Goal: Task Accomplishment & Management: Manage account settings

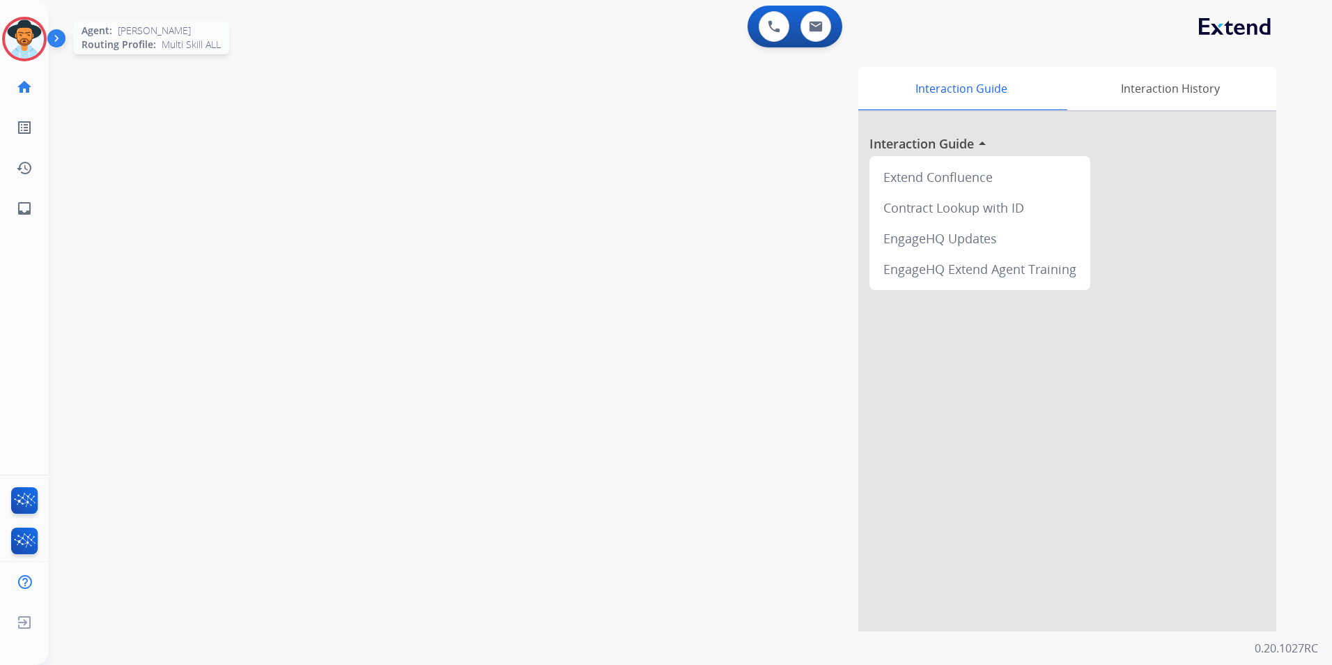
click at [29, 49] on img at bounding box center [24, 39] width 39 height 39
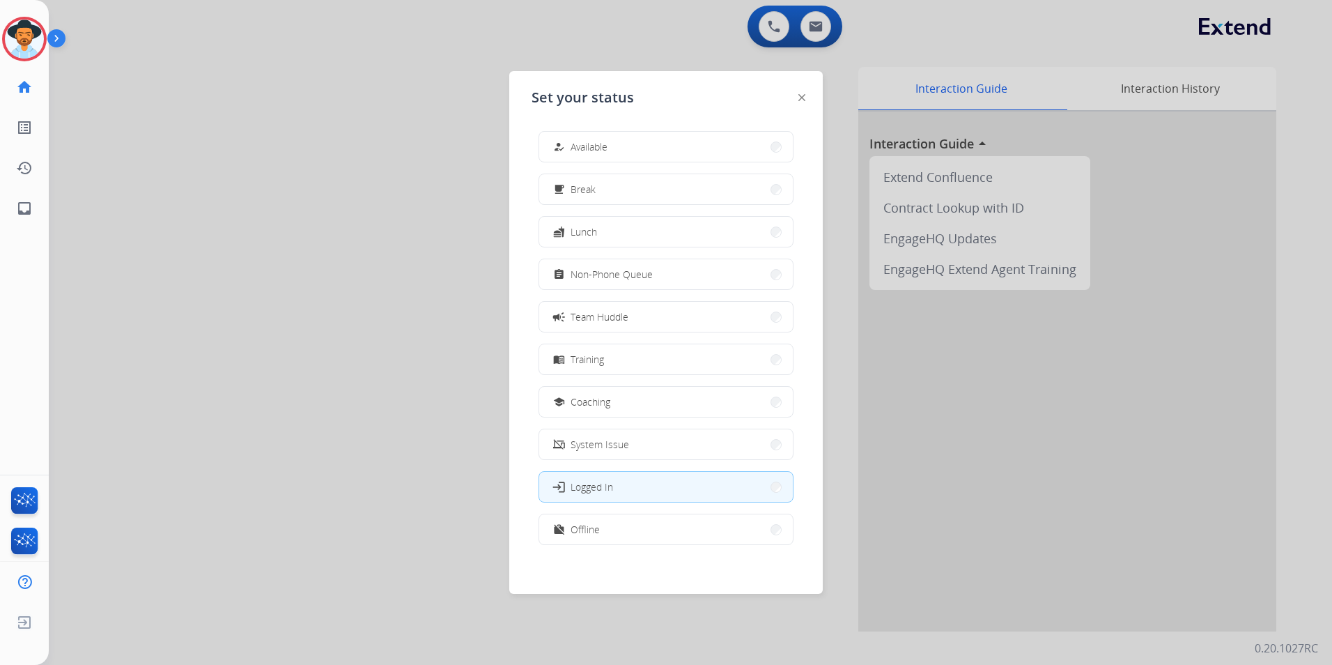
scroll to position [4, 0]
click at [650, 520] on button "work_off Offline" at bounding box center [666, 525] width 254 height 30
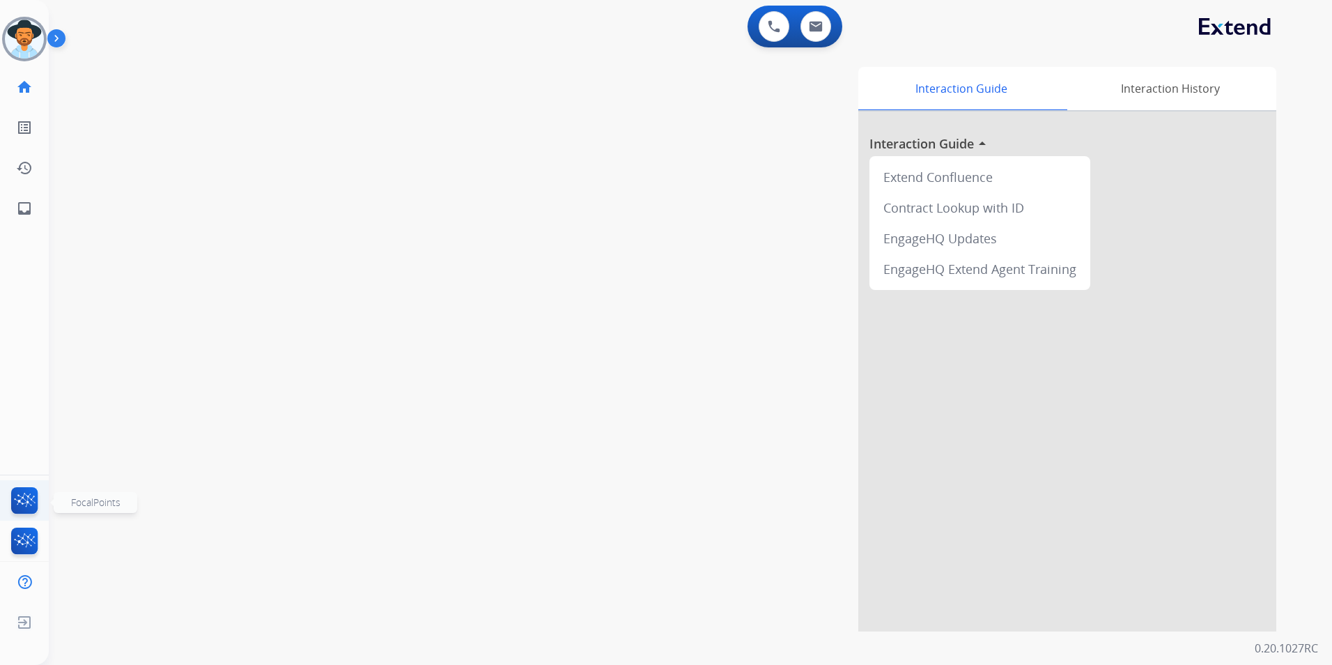
click at [30, 495] on img at bounding box center [24, 503] width 33 height 32
